Goal: Entertainment & Leisure: Browse casually

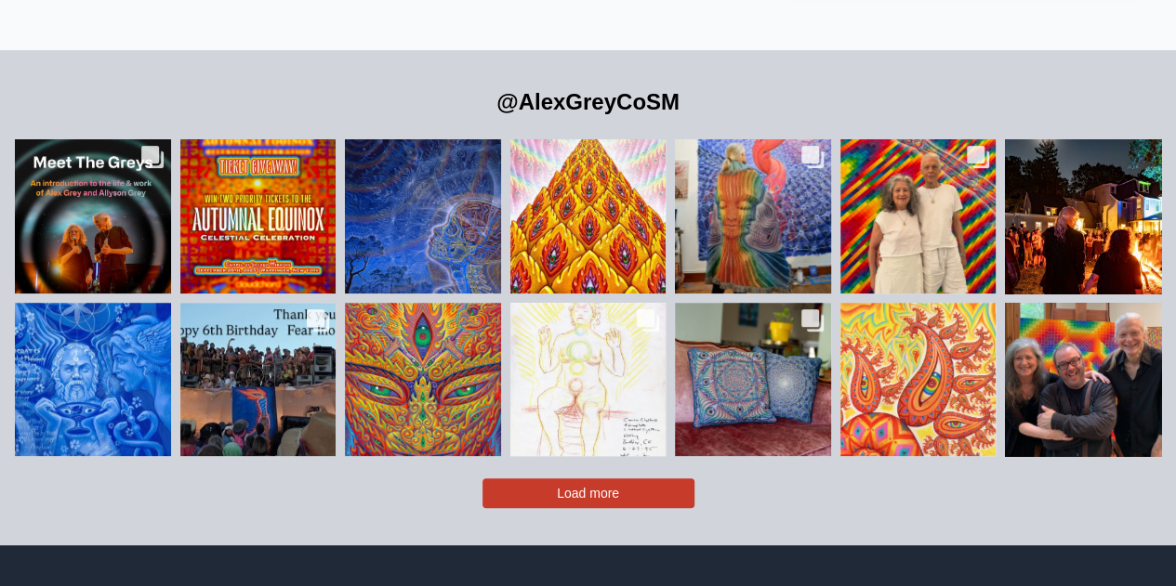
scroll to position [3782, 0]
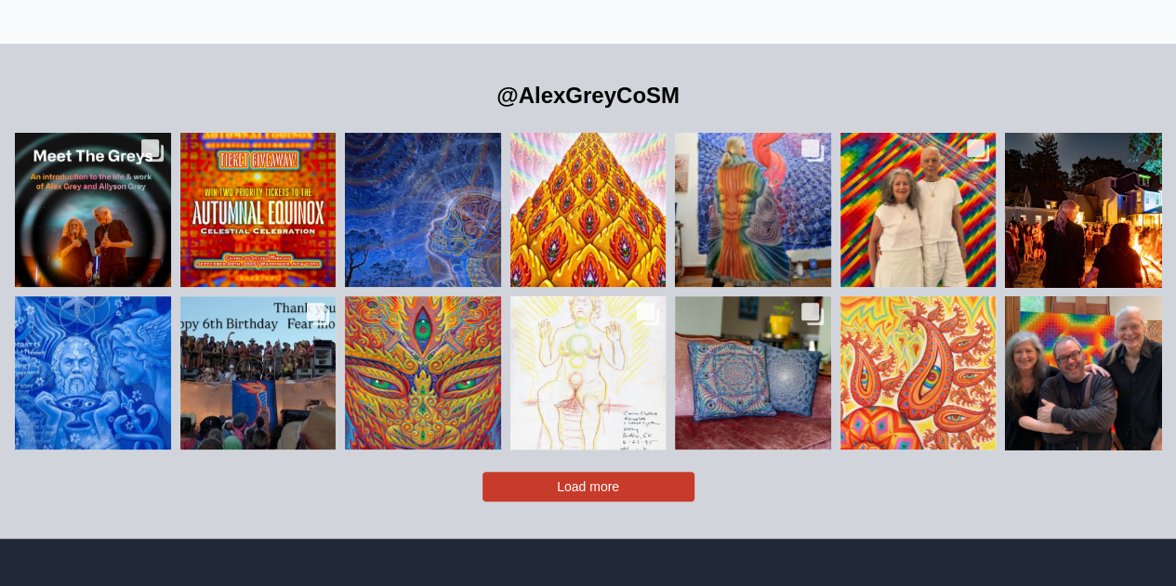
click at [542, 472] on button "Load more" at bounding box center [588, 487] width 212 height 30
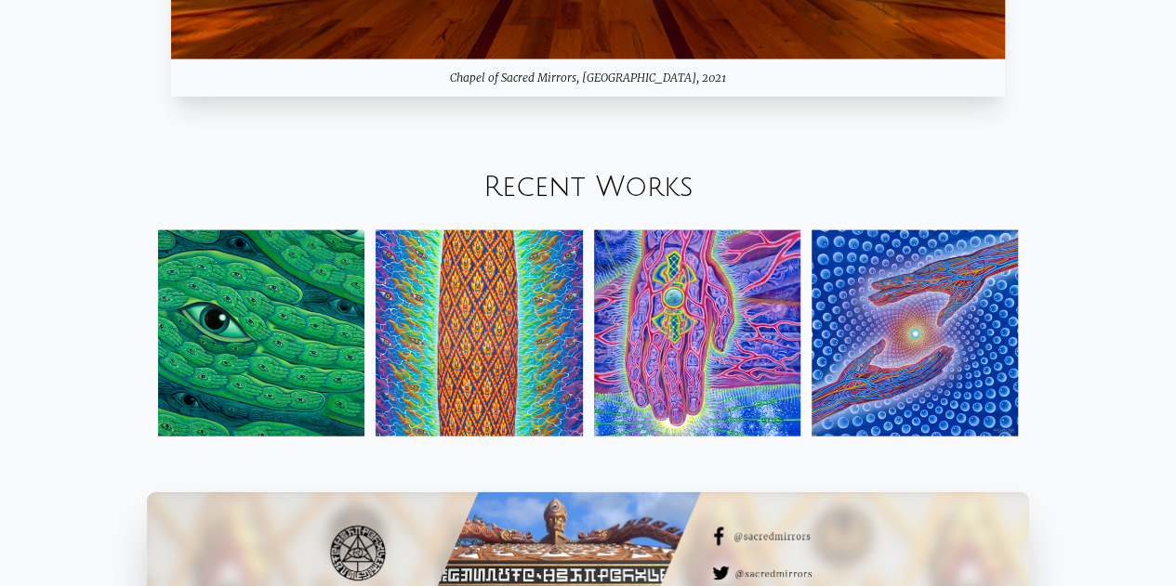
scroll to position [1896, 0]
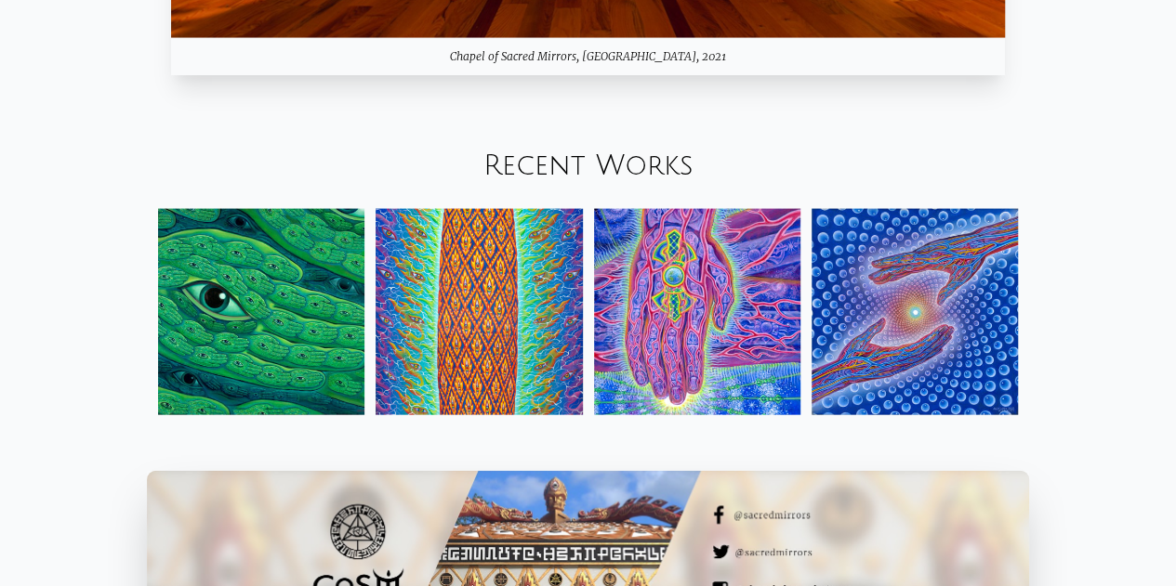
click at [669, 243] on img at bounding box center [697, 312] width 206 height 206
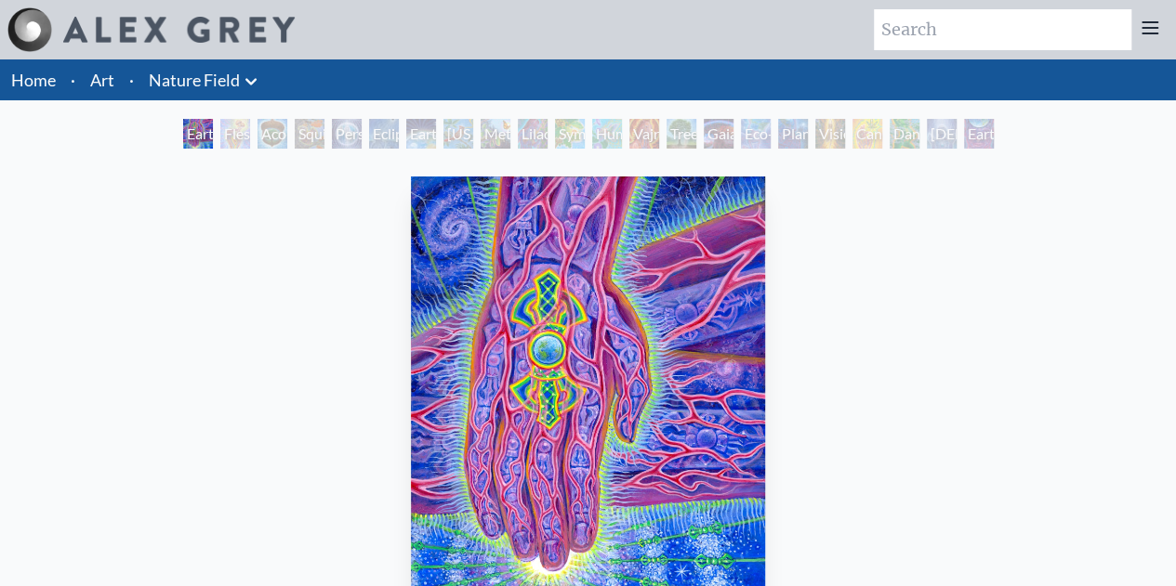
click at [229, 138] on div "Flesh of the Gods" at bounding box center [235, 134] width 30 height 30
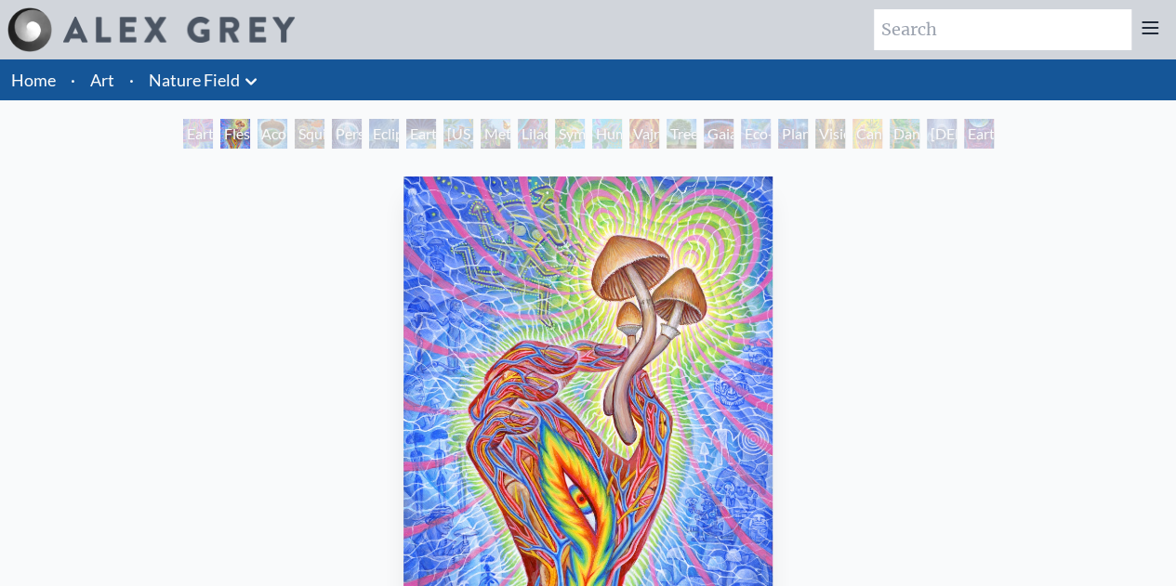
click at [321, 140] on div "Squirrel" at bounding box center [310, 134] width 30 height 30
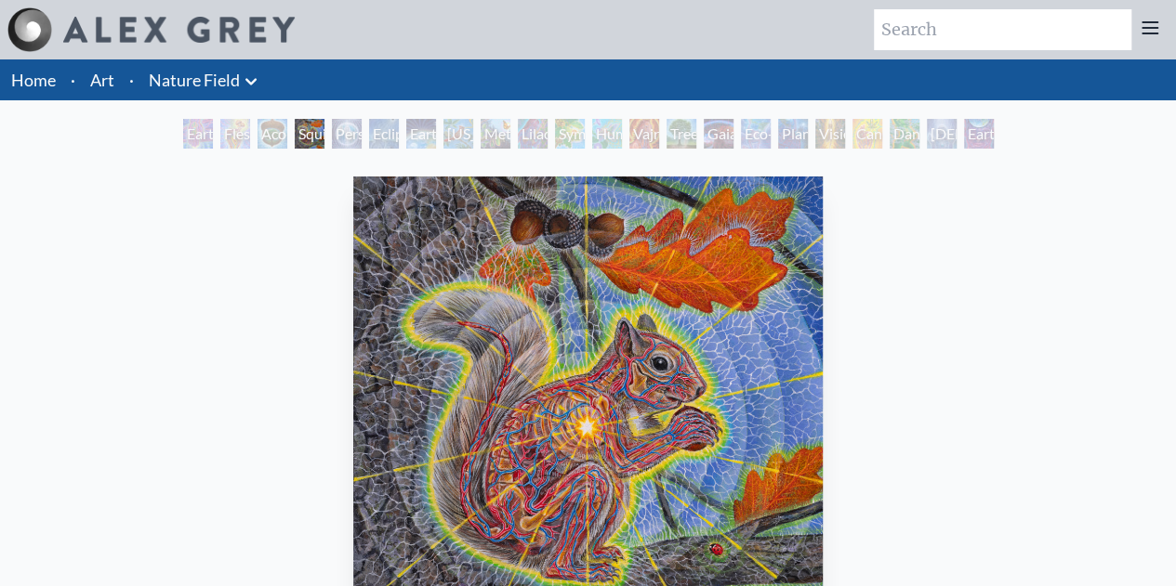
click at [362, 141] on div "Person Planet" at bounding box center [347, 134] width 30 height 30
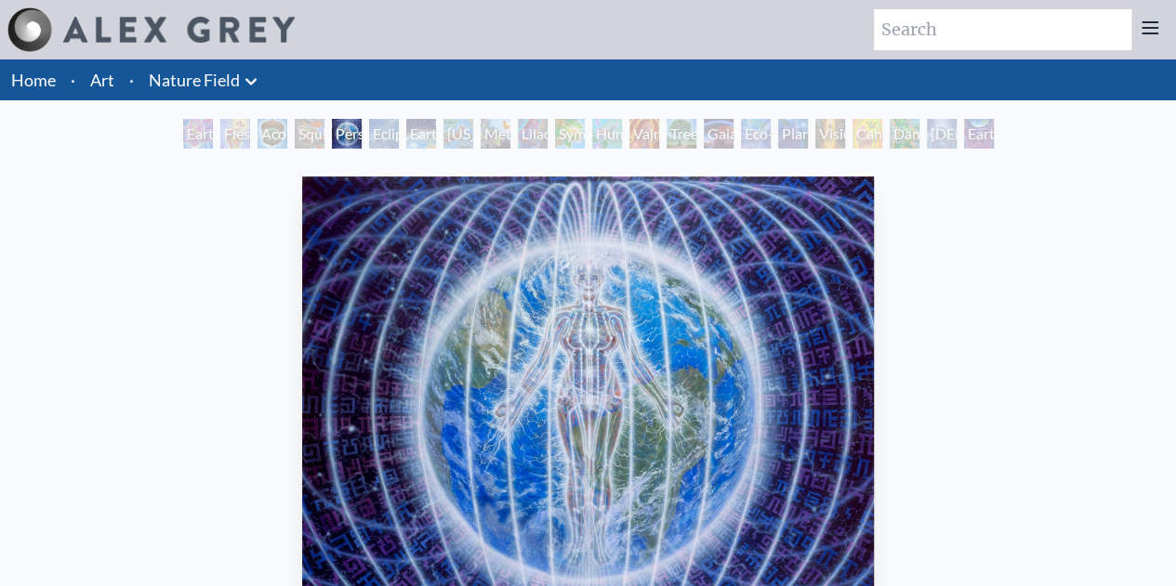
click at [413, 129] on div "Earth Energies" at bounding box center [421, 134] width 30 height 30
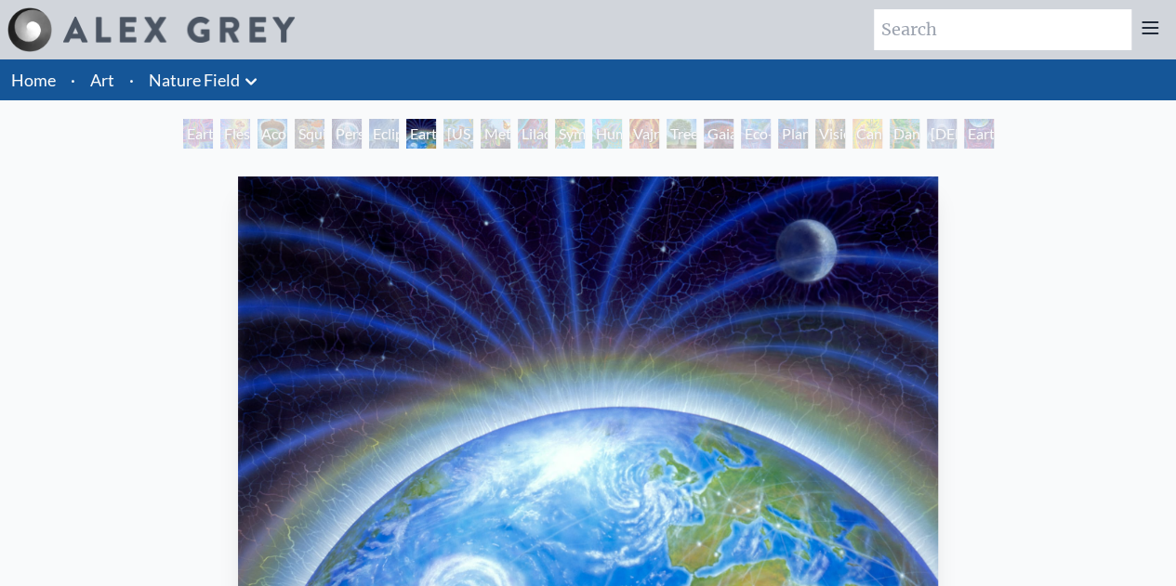
click at [481, 125] on div "Metamorphosis" at bounding box center [496, 134] width 30 height 30
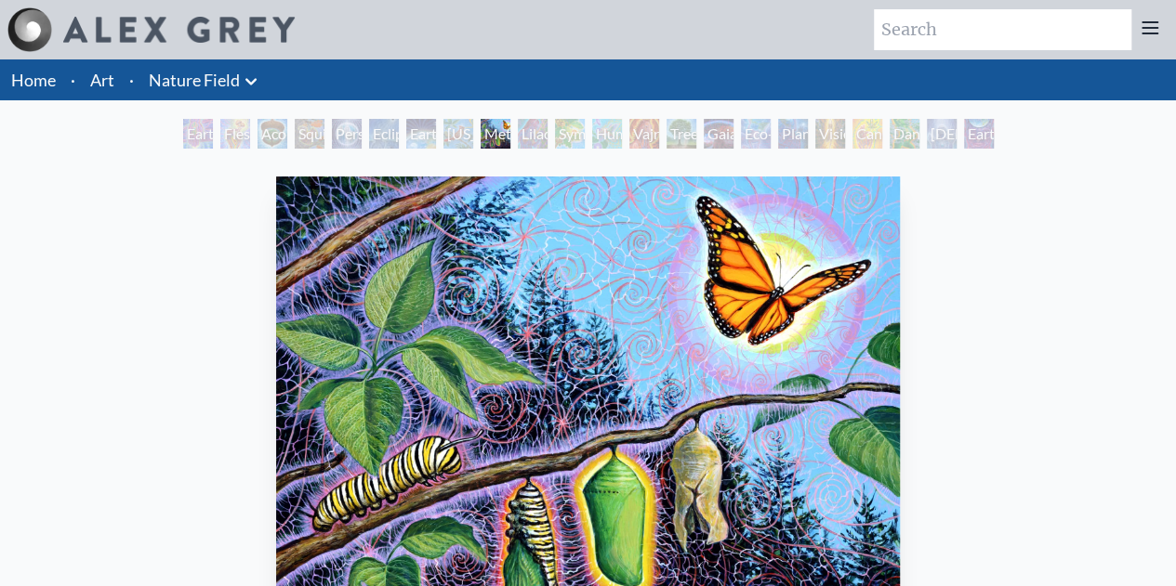
click at [573, 135] on div "Symbiosis: Gall Wasp & Oak Tree" at bounding box center [570, 134] width 30 height 30
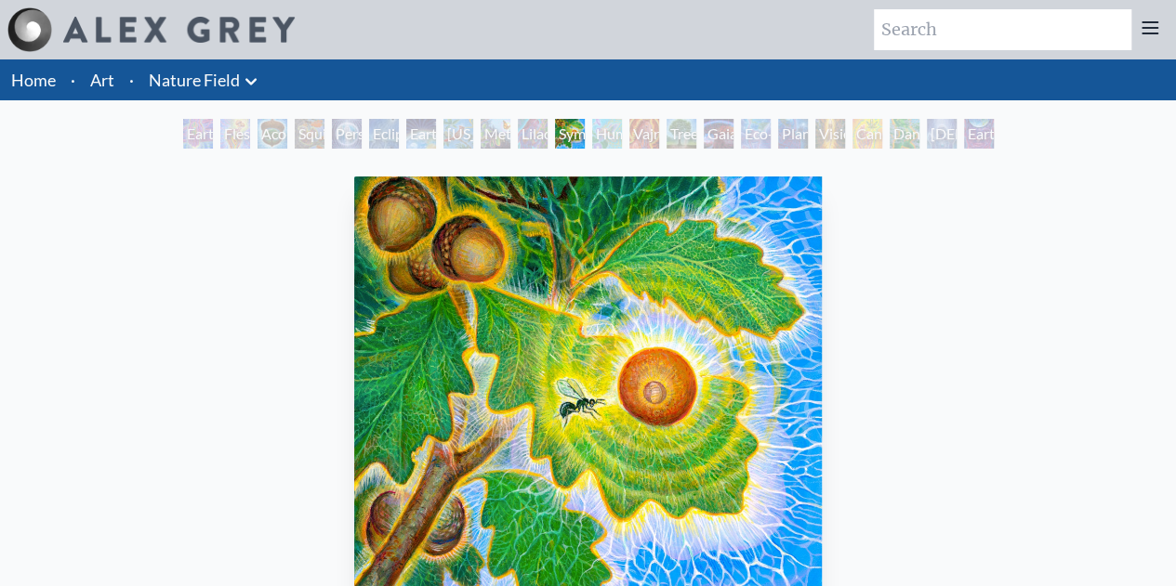
click at [696, 138] on div "Tree & Person" at bounding box center [681, 134] width 30 height 30
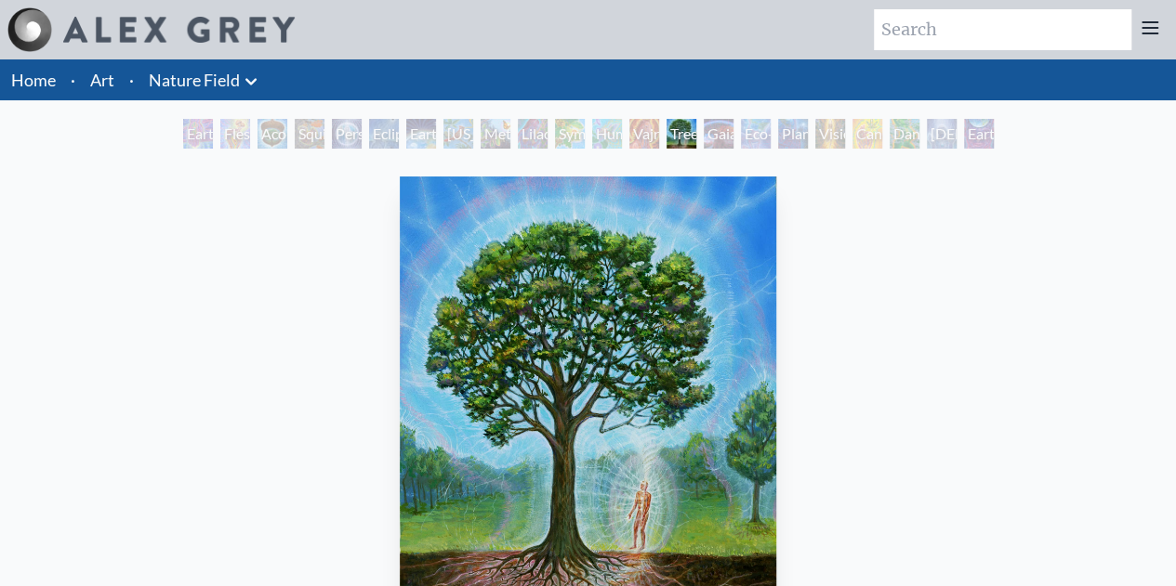
click at [747, 140] on div "Eco-Atlas" at bounding box center [756, 134] width 30 height 30
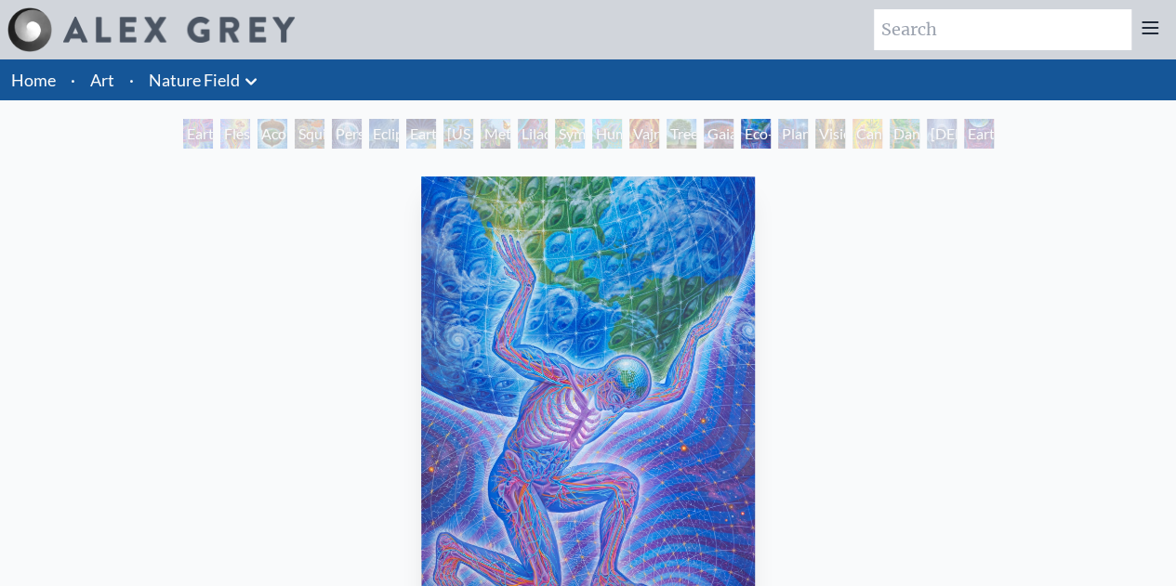
click at [799, 129] on div "Planetary Prayers" at bounding box center [793, 134] width 30 height 30
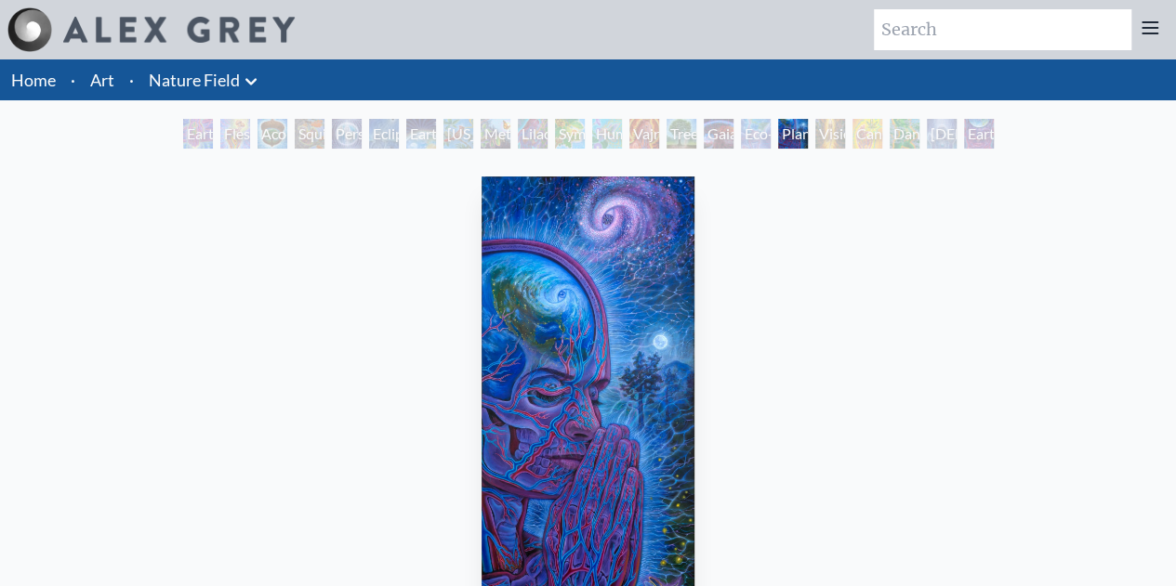
click at [872, 133] on div "Cannabis Mudra" at bounding box center [867, 134] width 30 height 30
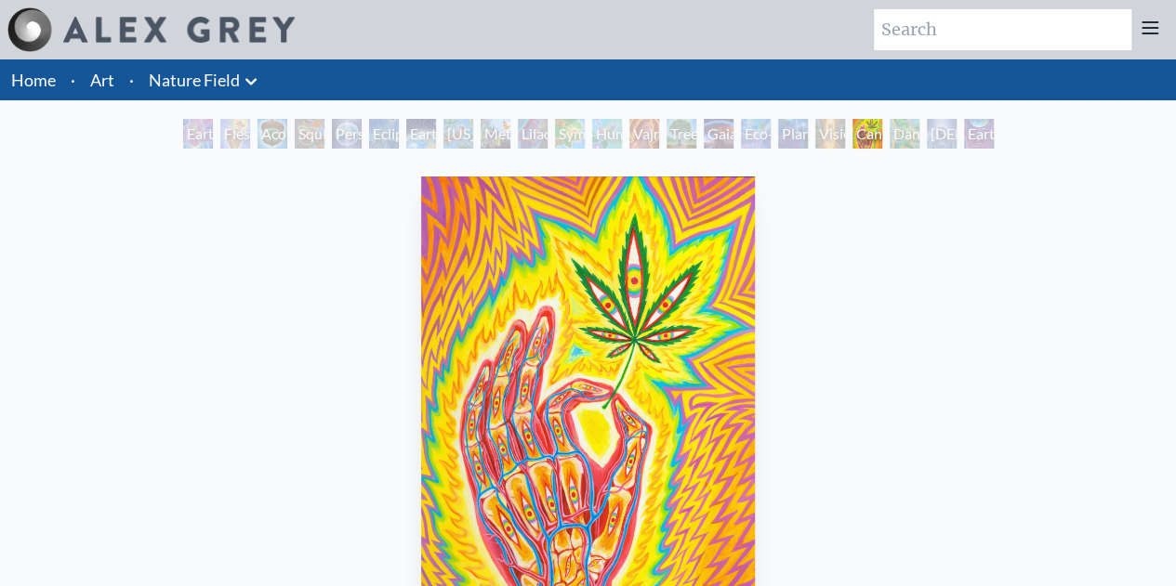
click at [882, 147] on div "Cannabis Mudra" at bounding box center [867, 134] width 30 height 30
click at [942, 128] on div "Baptism in the Ocean of Awareness" at bounding box center [942, 134] width 30 height 30
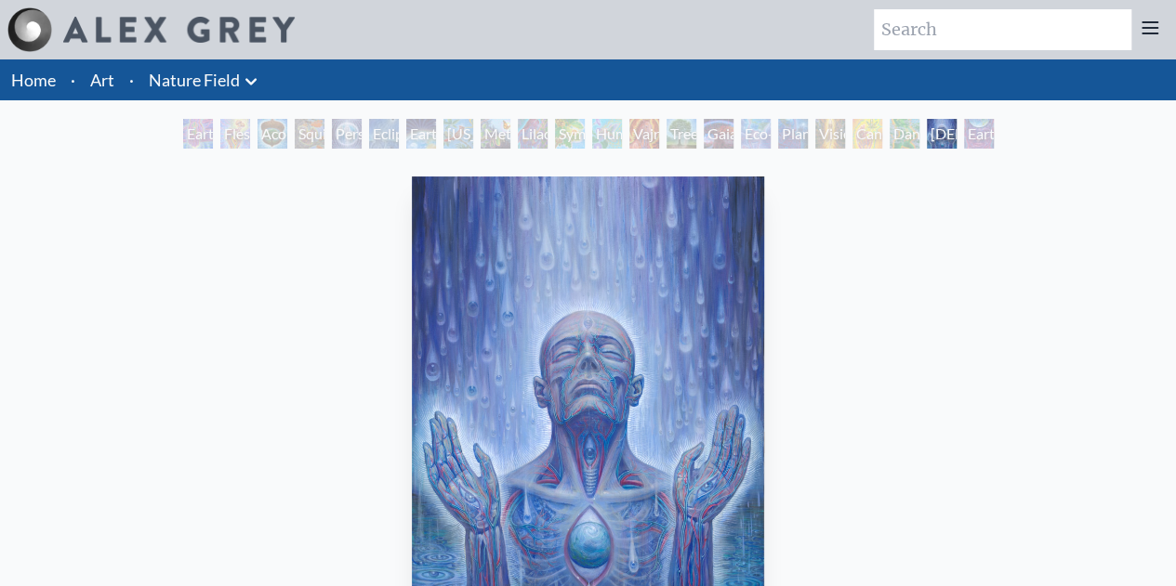
click at [985, 129] on div "Earthmind" at bounding box center [979, 134] width 30 height 30
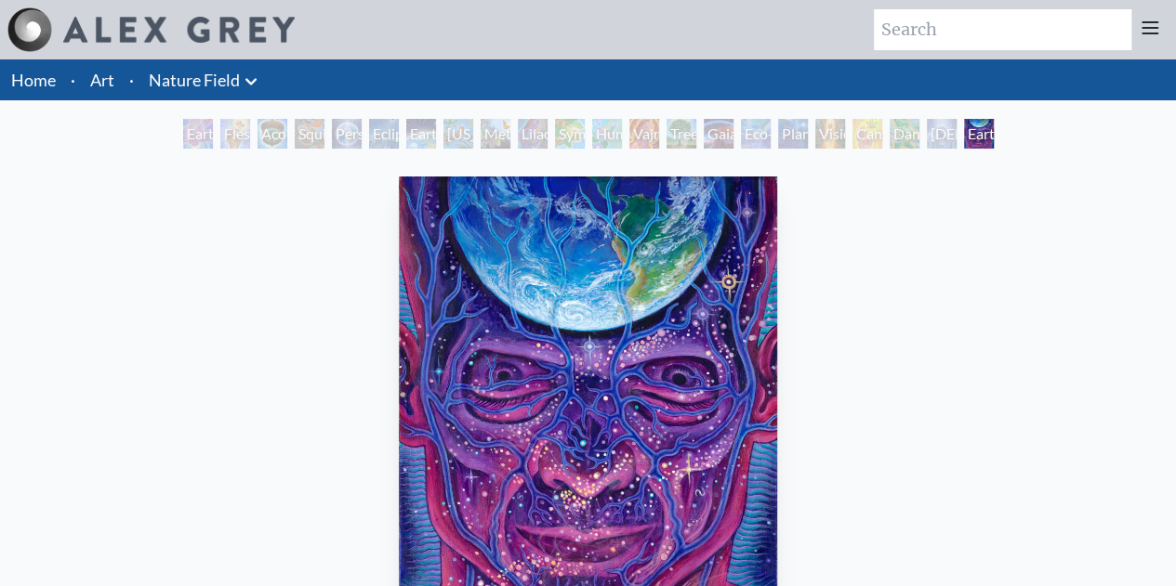
click at [139, 43] on img at bounding box center [178, 30] width 231 height 26
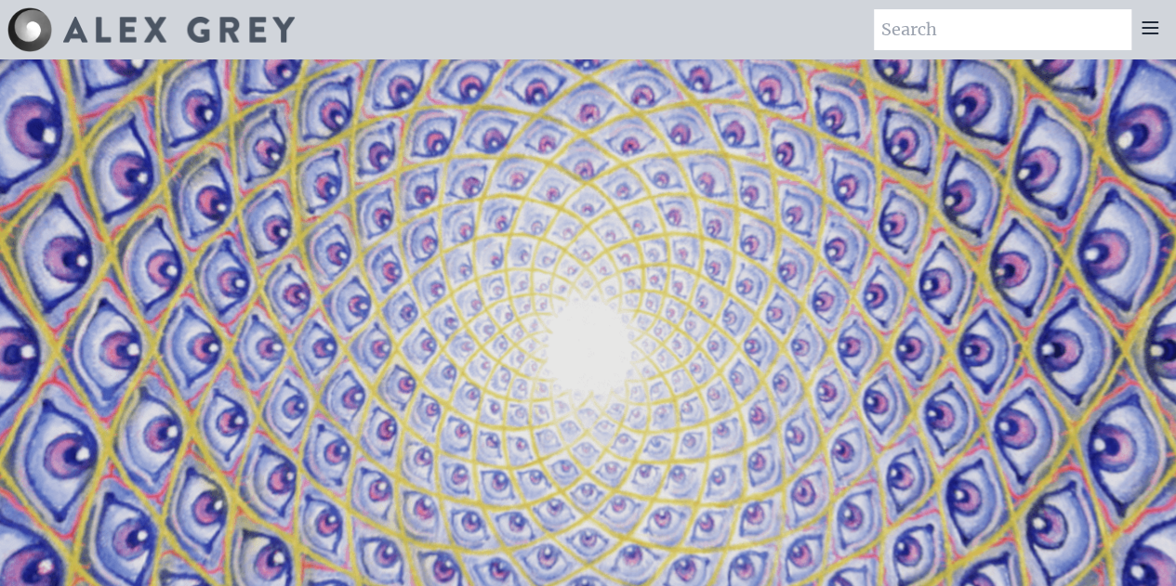
click at [1153, 31] on icon at bounding box center [1150, 28] width 22 height 22
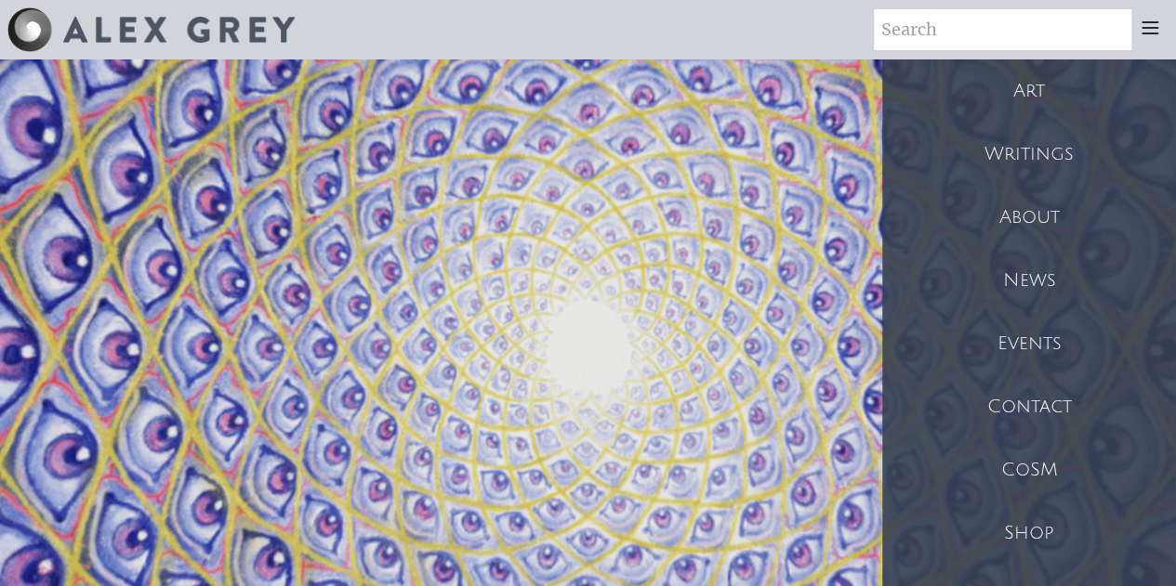
click at [1048, 92] on div "Art" at bounding box center [1029, 90] width 294 height 63
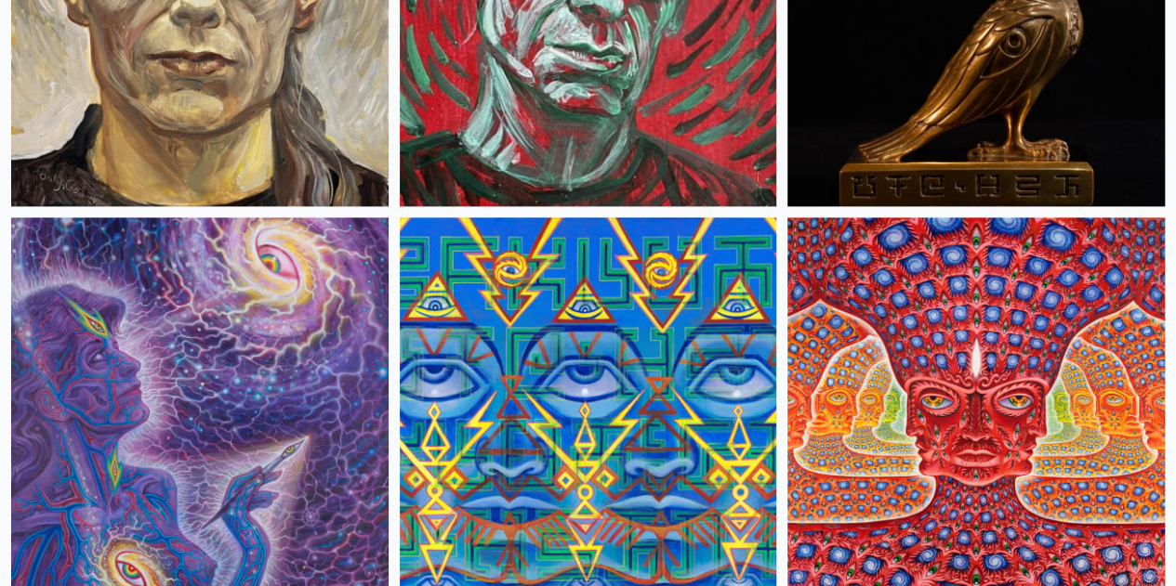
scroll to position [8144, 0]
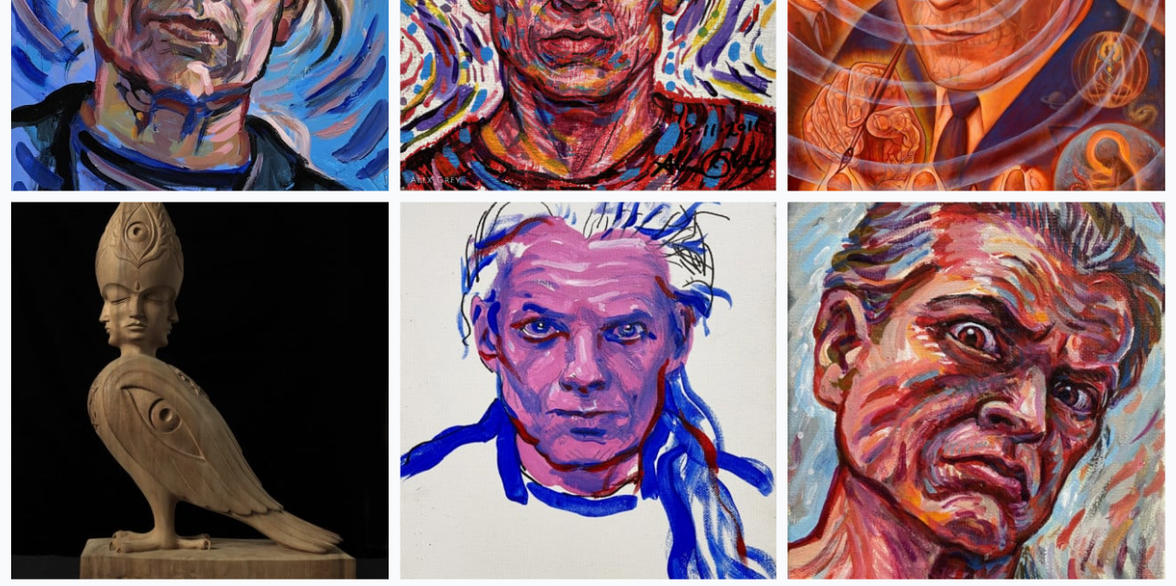
scroll to position [8934, 0]
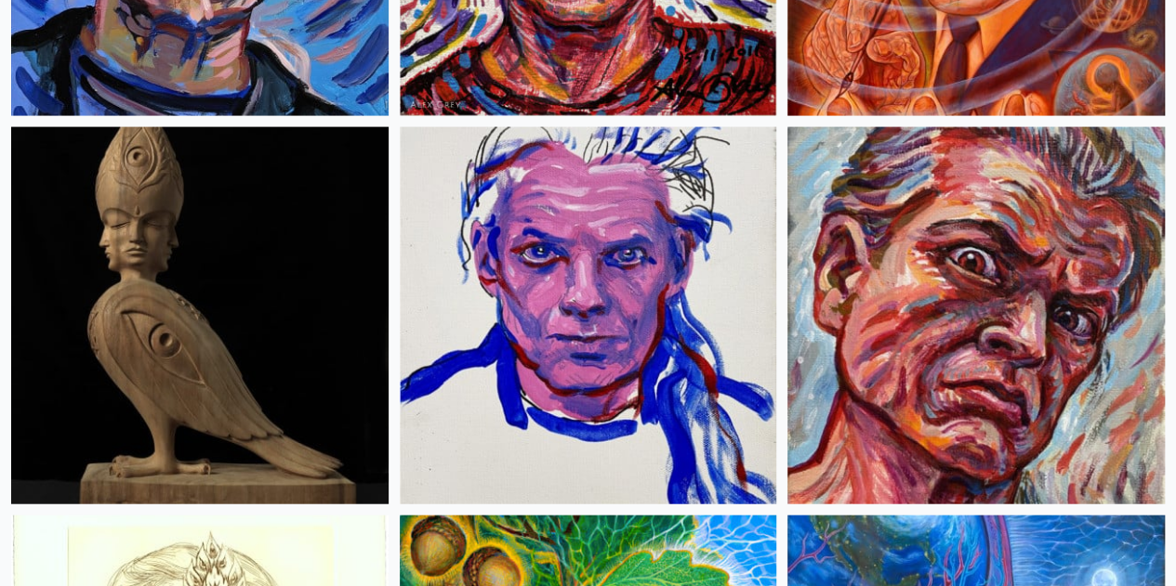
scroll to position [9012, 0]
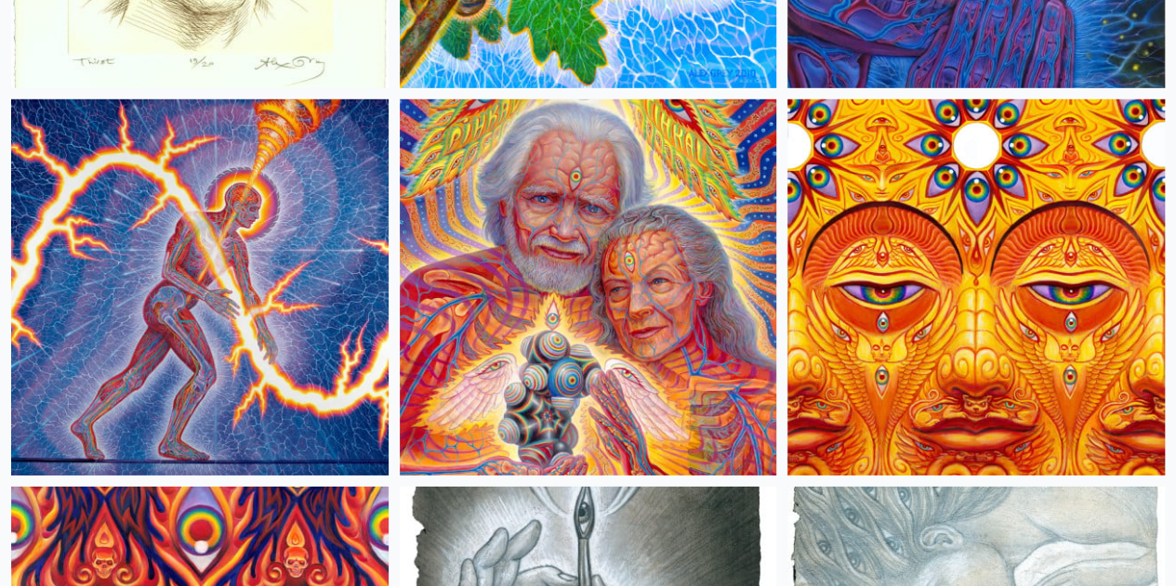
scroll to position [9816, 0]
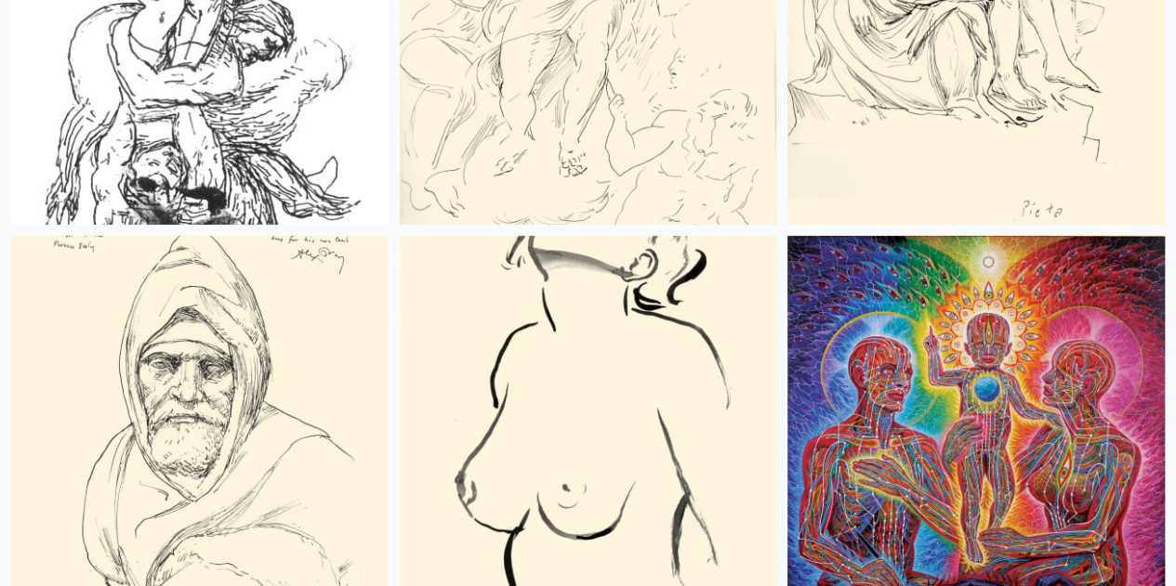
scroll to position [13558, 0]
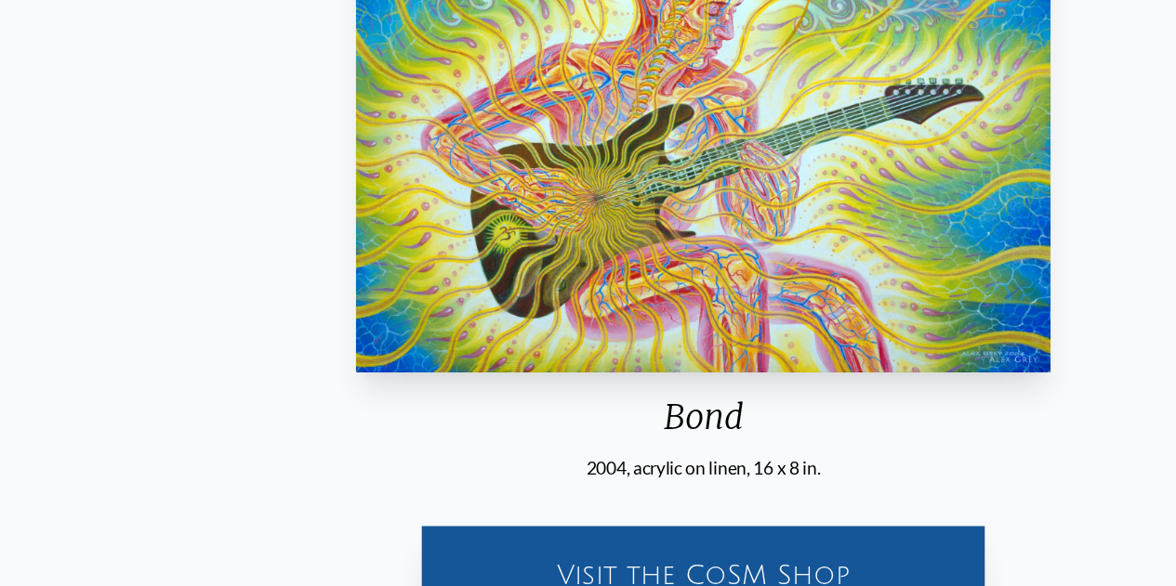
scroll to position [272, 0]
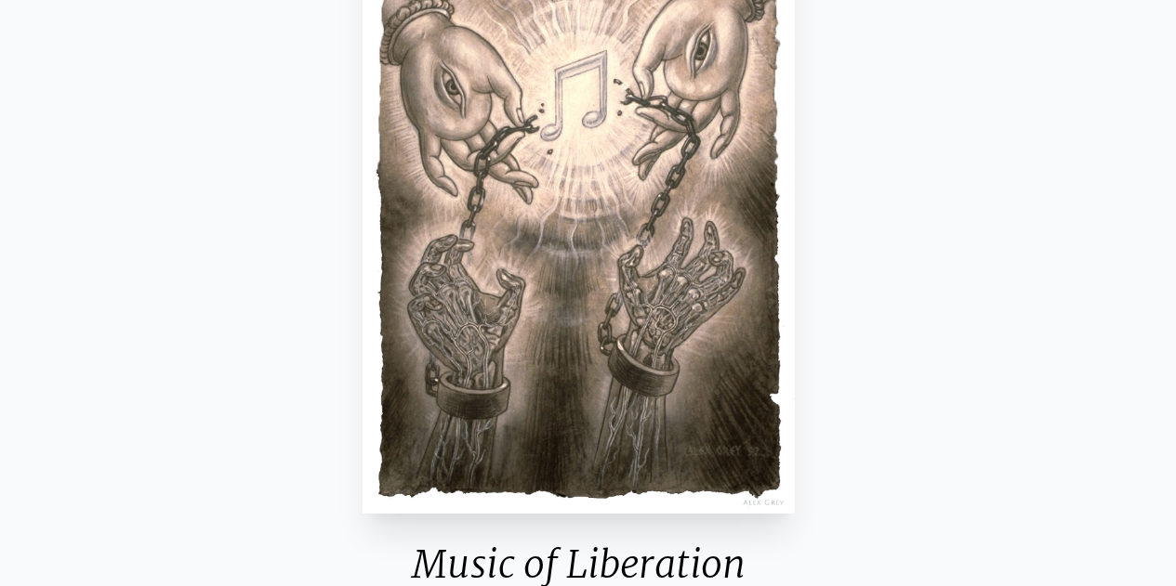
scroll to position [335, 0]
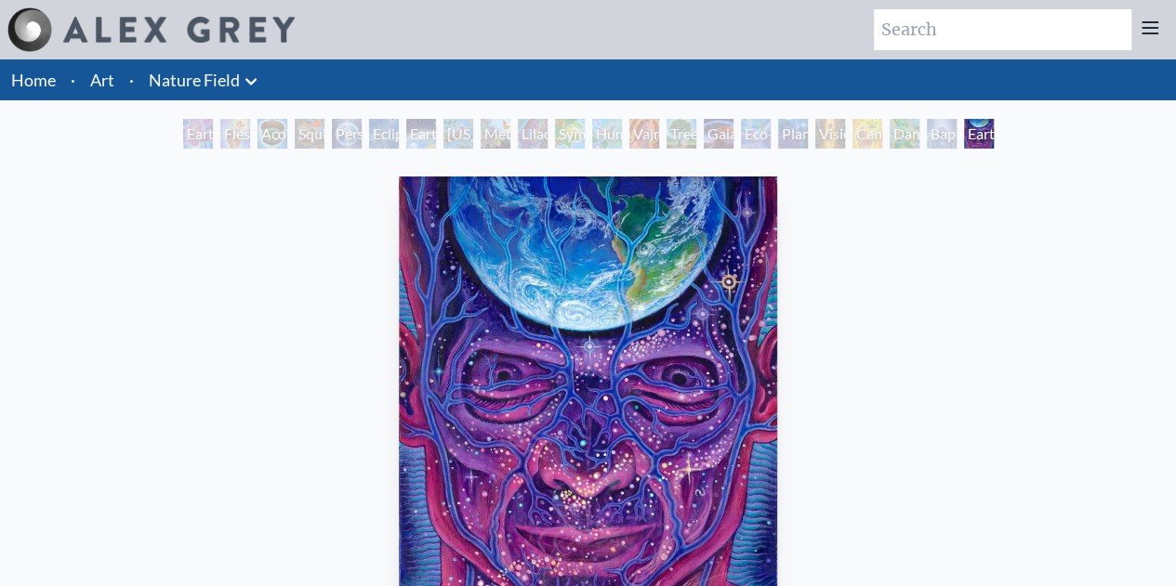
drag, startPoint x: 0, startPoint y: 0, endPoint x: 1158, endPoint y: 34, distance: 1158.6
click at [1158, 34] on icon at bounding box center [1150, 28] width 22 height 22
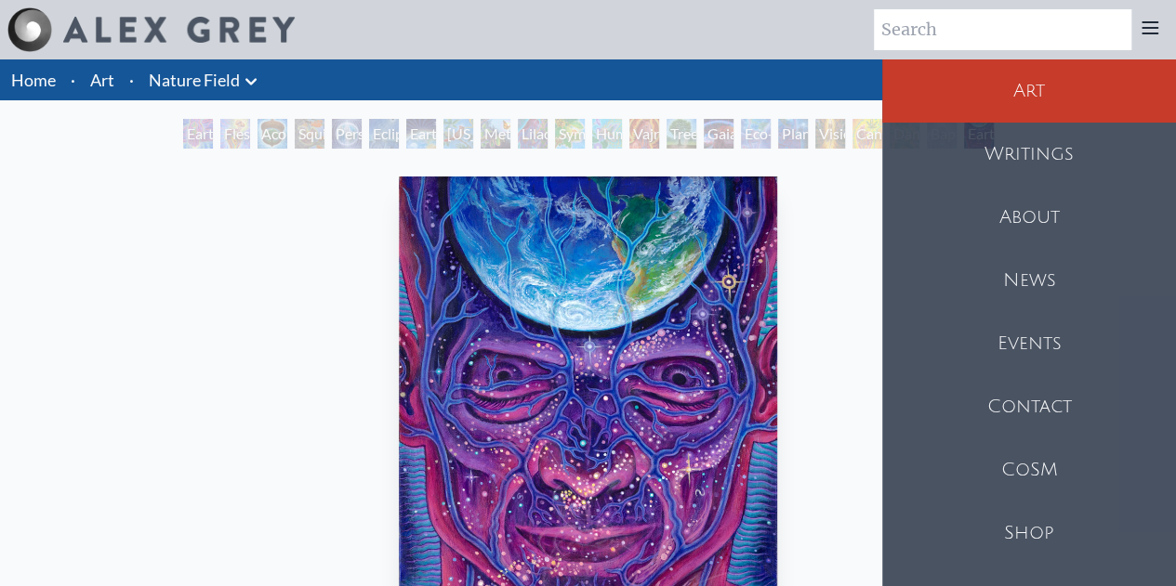
click at [1040, 98] on div "Art" at bounding box center [1029, 90] width 294 height 63
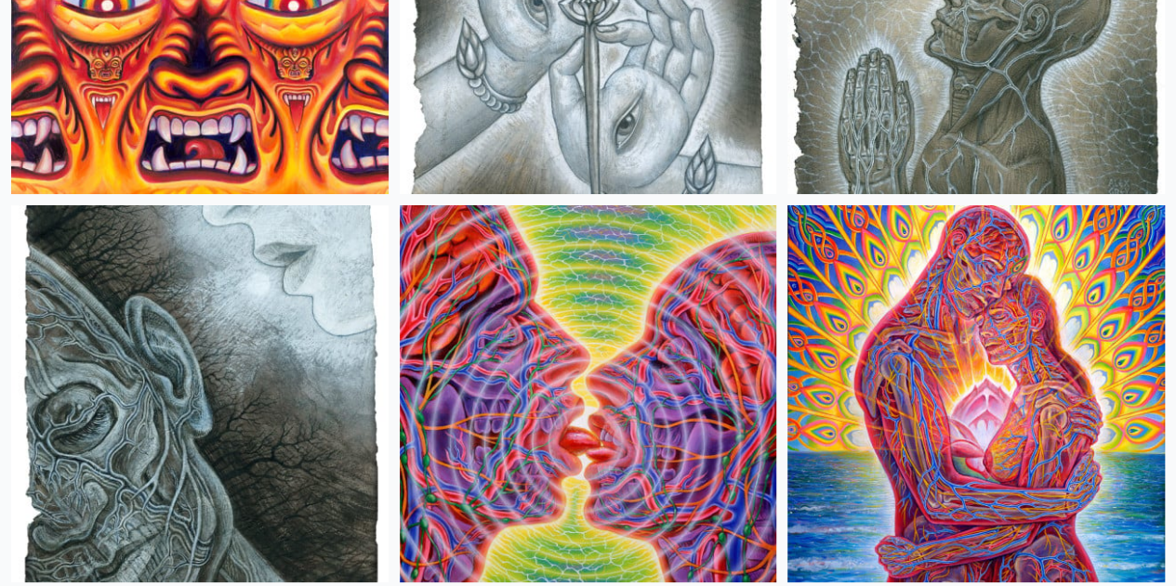
scroll to position [10485, 0]
